Goal: Task Accomplishment & Management: Manage account settings

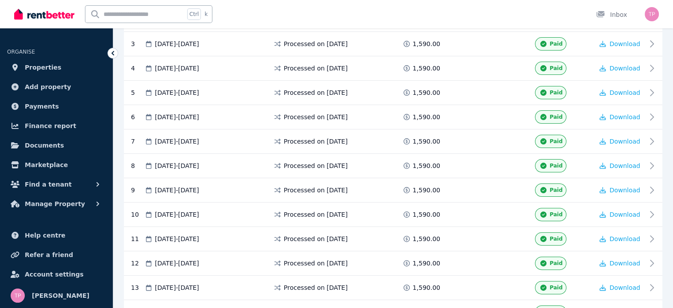
scroll to position [44, 0]
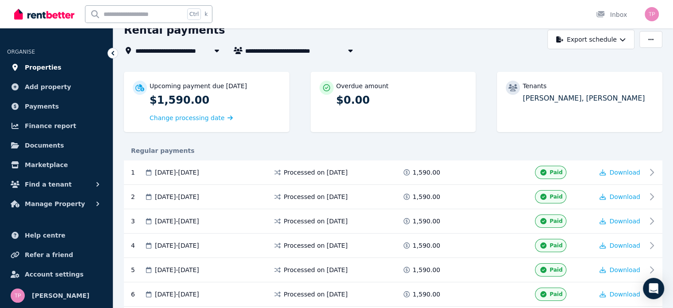
click at [34, 70] on span "Properties" at bounding box center [43, 67] width 37 height 11
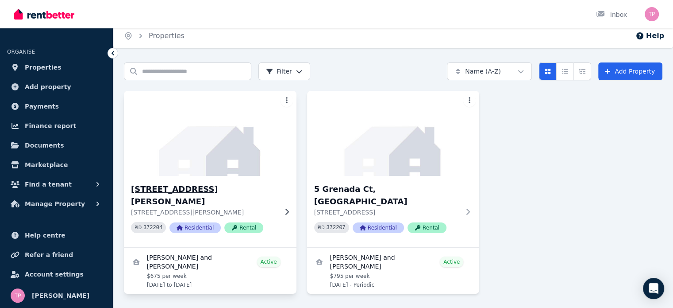
scroll to position [12, 0]
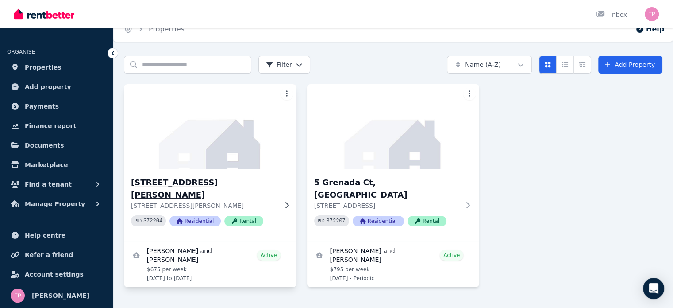
click at [192, 180] on h3 "1/23 Doggett Dr, Miami" at bounding box center [204, 188] width 146 height 25
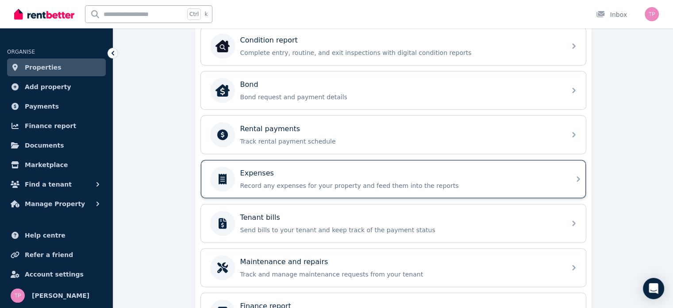
scroll to position [356, 0]
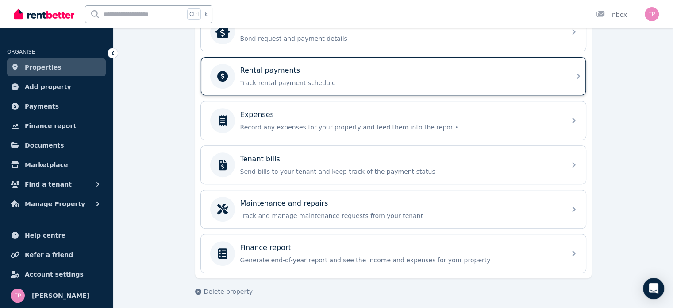
click at [325, 75] on div "Rental payments Track rental payment schedule" at bounding box center [400, 76] width 321 height 22
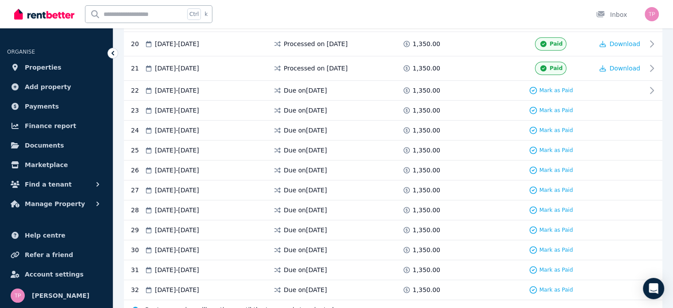
scroll to position [531, 0]
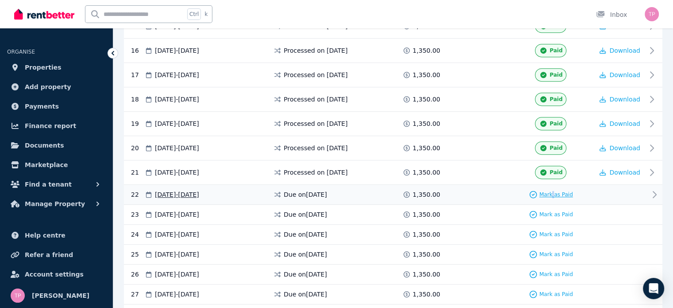
click at [554, 191] on span "Mark as Paid" at bounding box center [557, 194] width 34 height 7
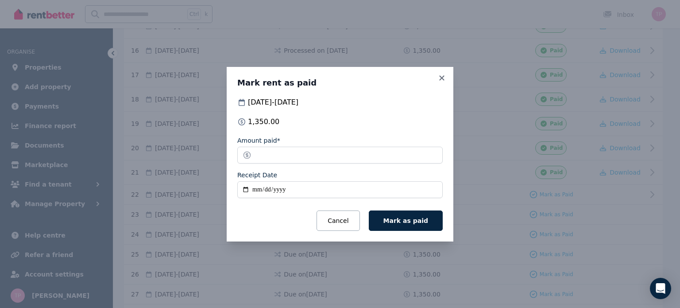
click at [243, 189] on input "Receipt Date" at bounding box center [339, 189] width 205 height 17
type input "**********"
click at [402, 224] on button "Mark as paid" at bounding box center [406, 220] width 74 height 20
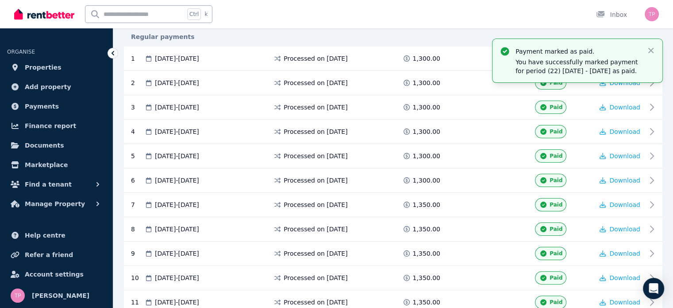
scroll to position [0, 0]
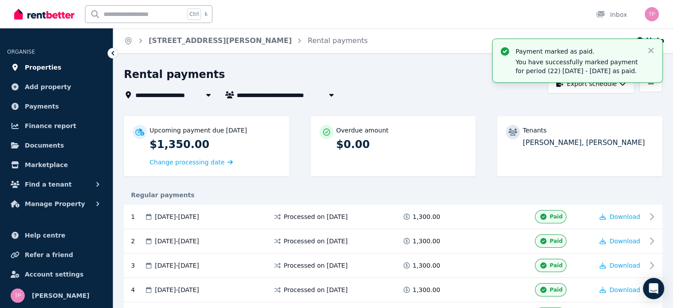
click at [50, 66] on span "Properties" at bounding box center [43, 67] width 37 height 11
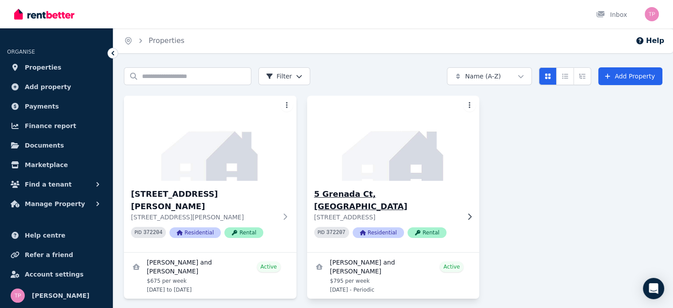
click at [379, 195] on h3 "5 Grenada Ct, Varsity Lakes" at bounding box center [387, 200] width 146 height 25
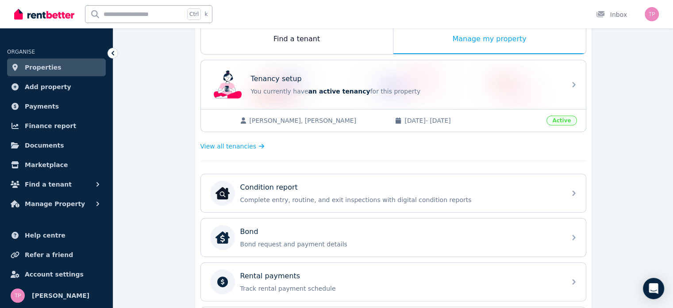
scroll to position [305, 0]
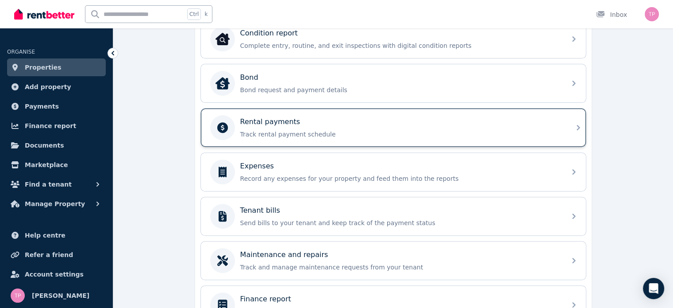
click at [357, 130] on p "Track rental payment schedule" at bounding box center [400, 134] width 321 height 9
